Goal: Task Accomplishment & Management: Manage account settings

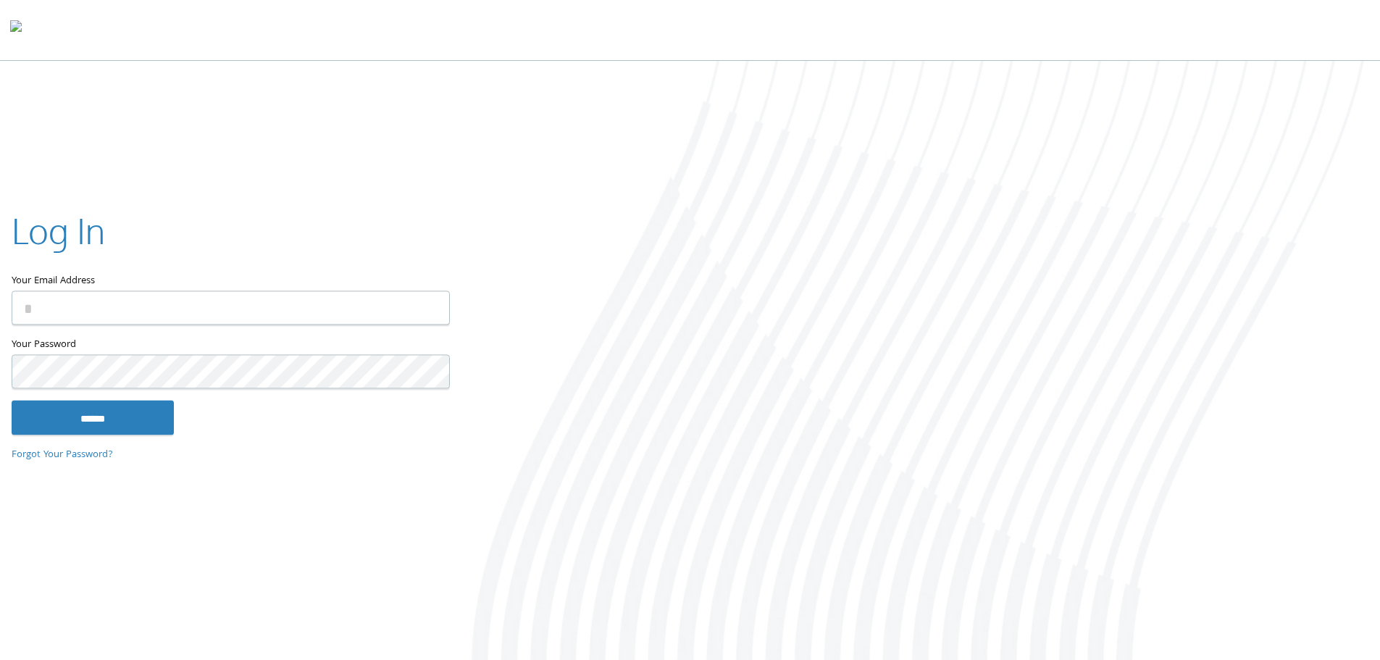
click at [167, 308] on input "Your Email Address" at bounding box center [231, 308] width 438 height 34
type input "**********"
click at [28, 422] on input "******" at bounding box center [93, 417] width 162 height 35
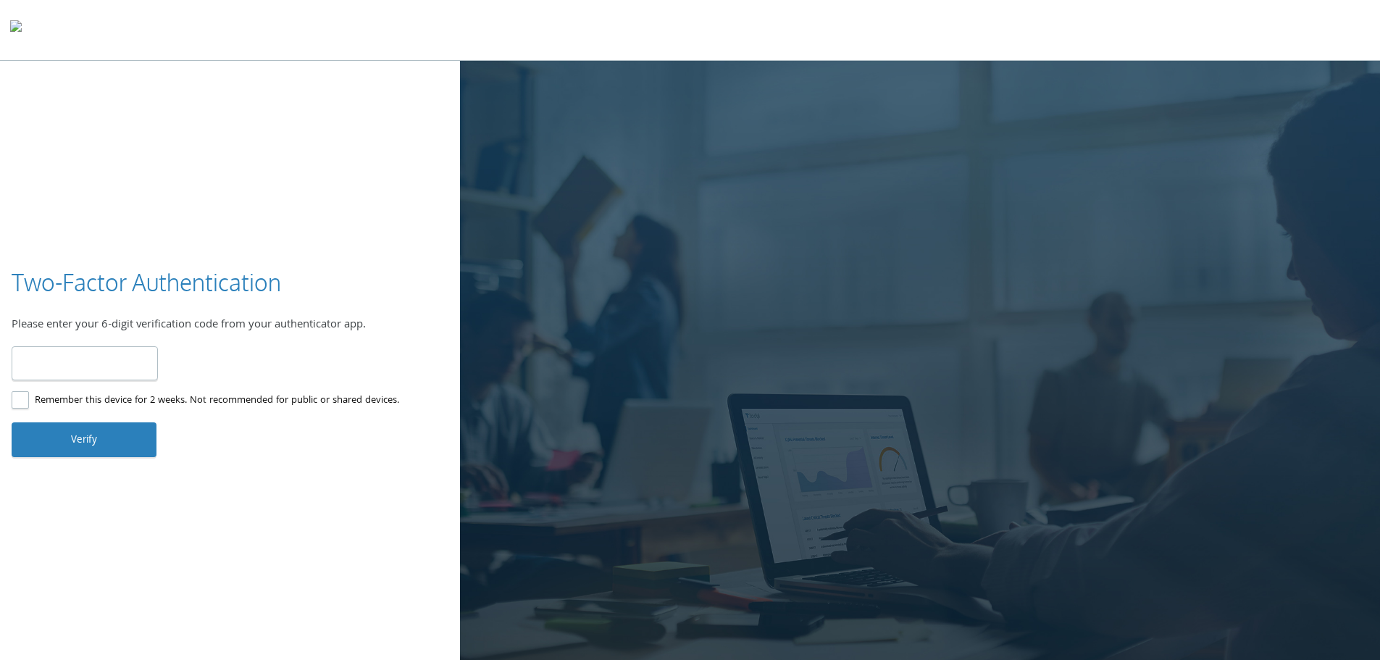
type input "******"
